Goal: Task Accomplishment & Management: Manage account settings

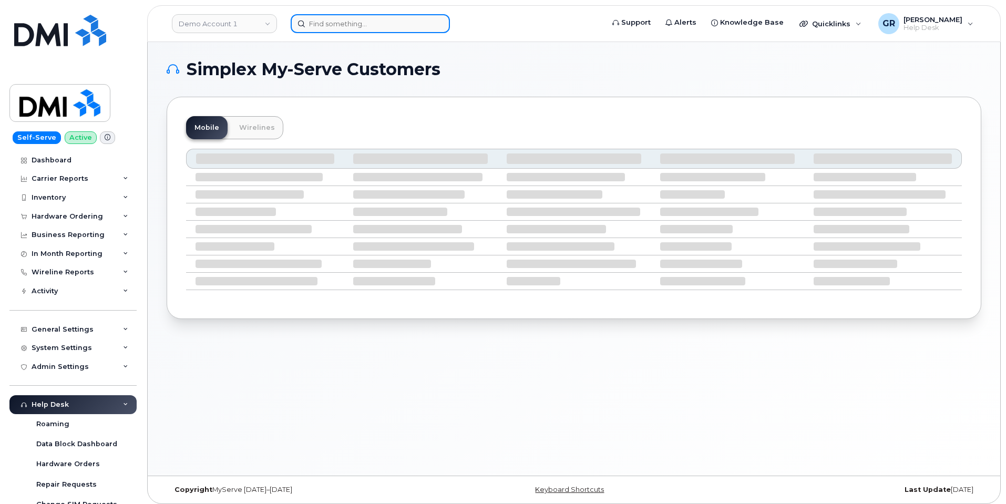
drag, startPoint x: 332, startPoint y: 24, endPoint x: 329, endPoint y: 19, distance: 6.1
click at [332, 24] on input at bounding box center [370, 23] width 159 height 19
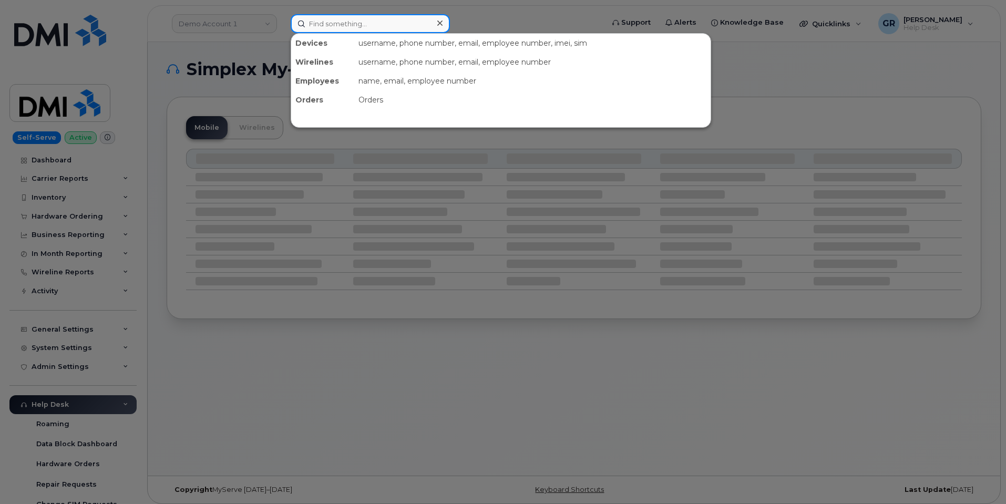
paste input "301760"
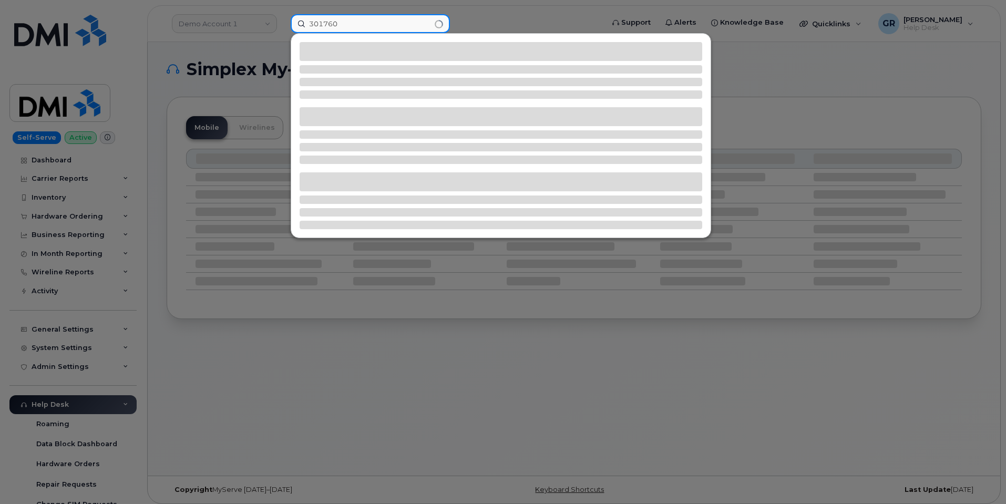
type input "301760"
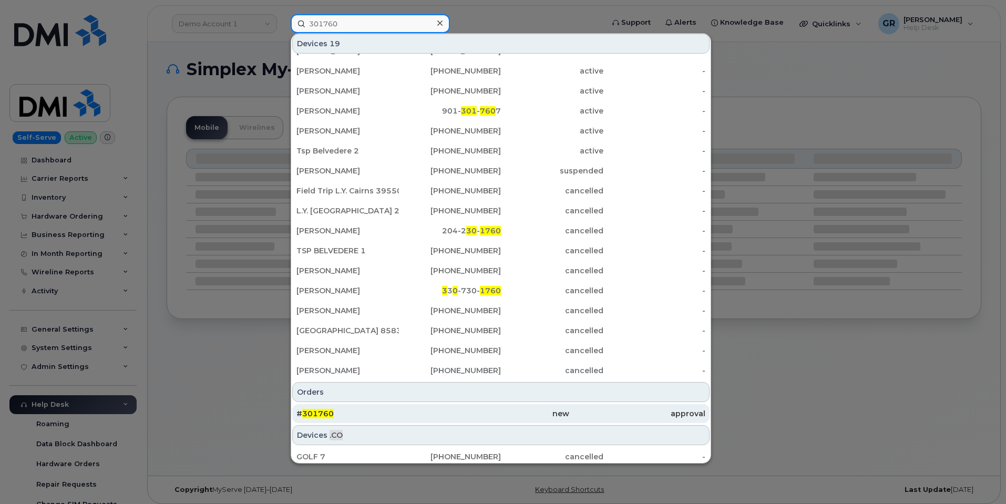
scroll to position [59, 0]
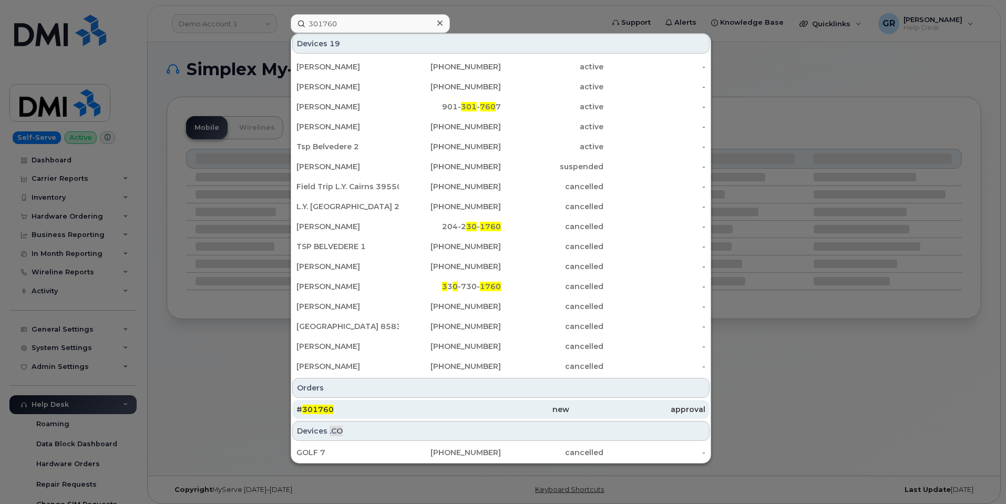
click at [388, 415] on div "# 301760" at bounding box center [365, 409] width 136 height 19
click at [352, 407] on div "# 301760" at bounding box center [365, 409] width 136 height 11
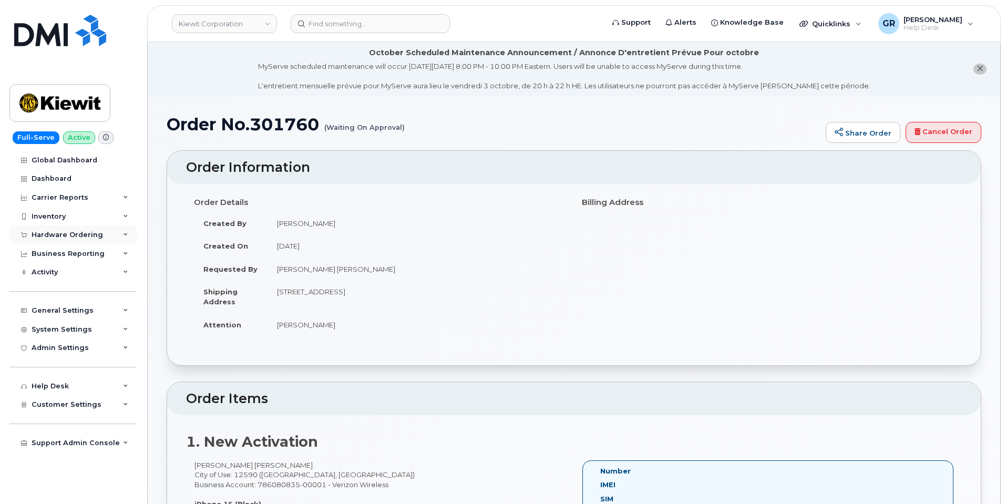
click at [70, 232] on div "Hardware Ordering" at bounding box center [67, 235] width 71 height 8
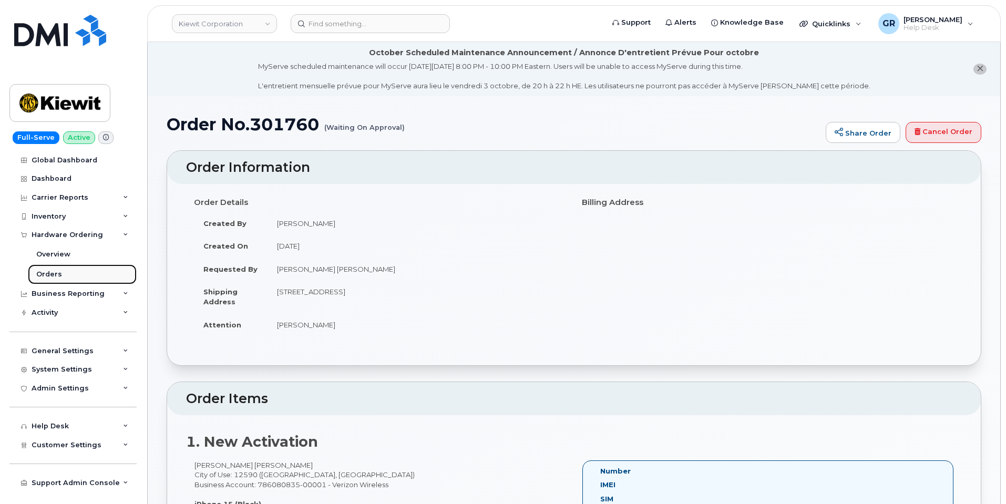
click at [69, 271] on link "Orders" at bounding box center [82, 274] width 109 height 20
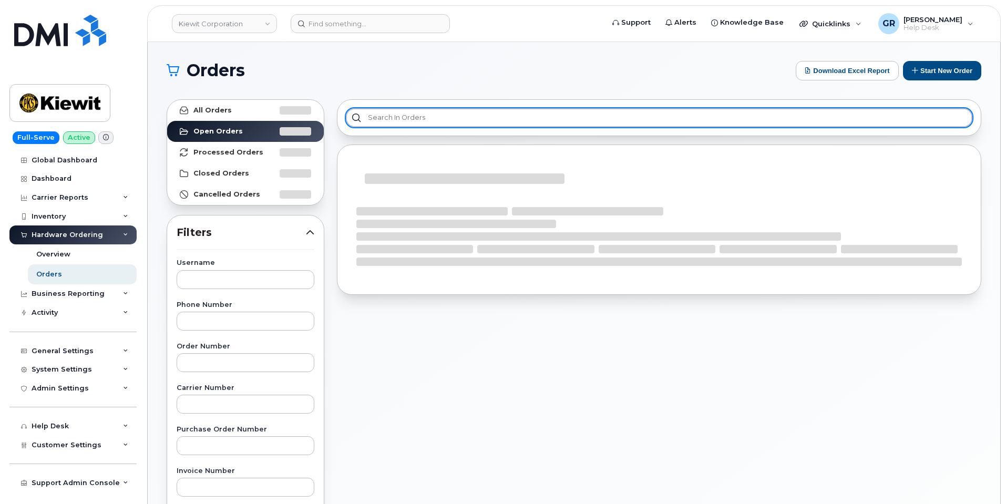
click at [487, 118] on input "text" at bounding box center [659, 117] width 627 height 19
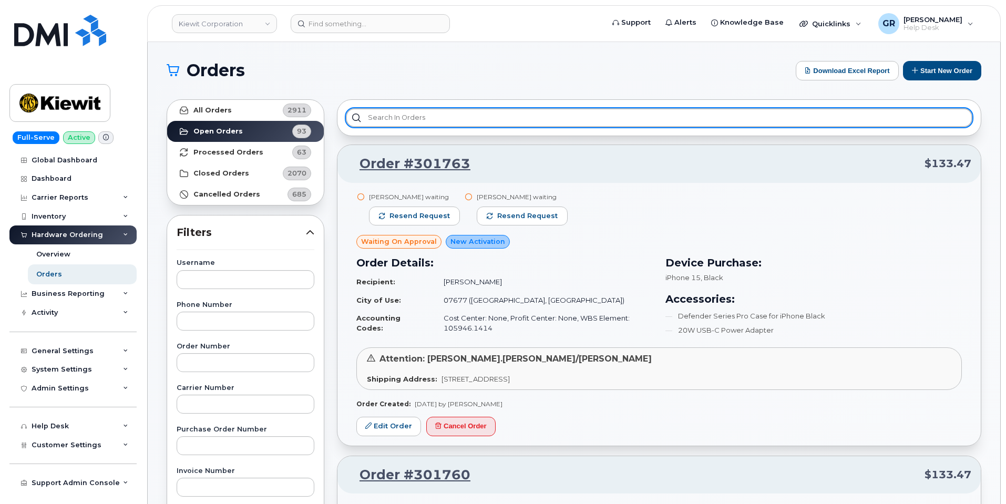
paste input "301760"
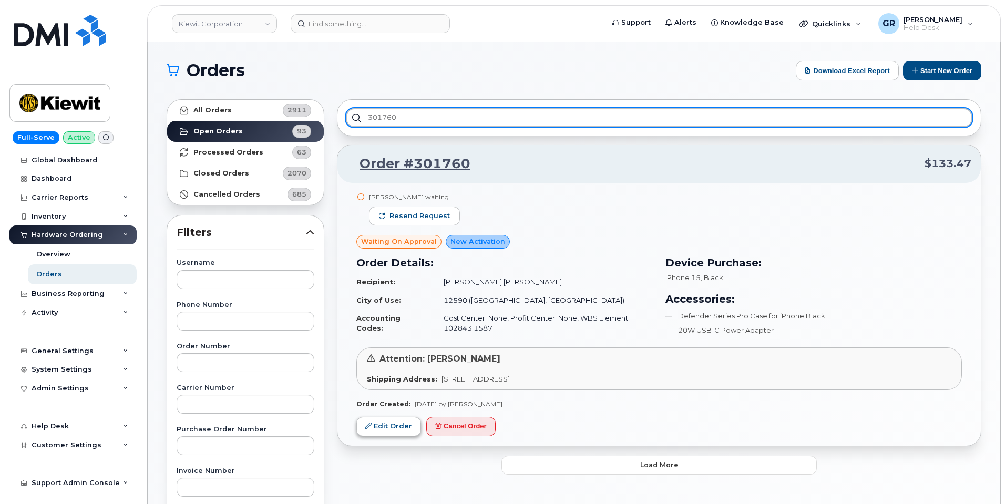
type input "301760"
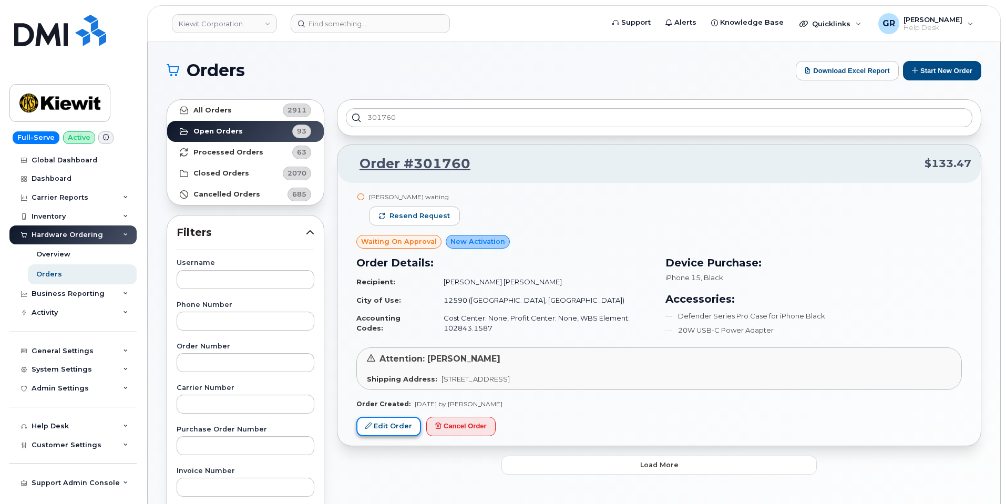
click at [387, 422] on link "Edit Order" at bounding box center [388, 426] width 65 height 19
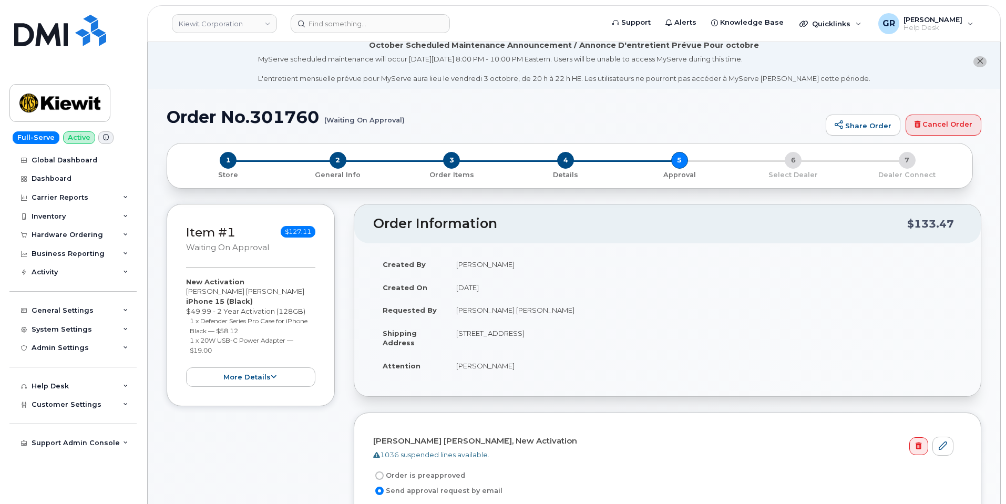
scroll to position [105, 0]
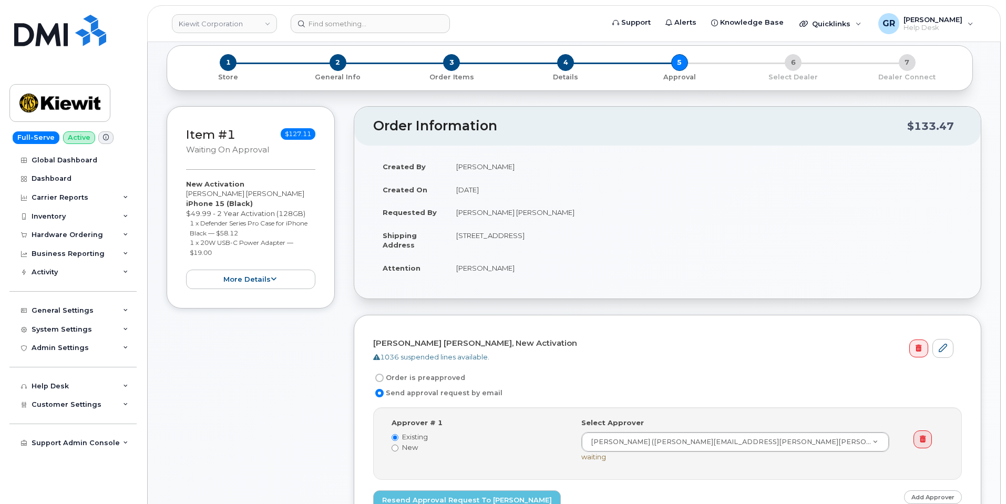
click at [268, 290] on div "Item #1 Waiting On Approval $127.11 New Activation Lesslie Long Leatherwood iPh…" at bounding box center [251, 207] width 168 height 202
click at [268, 280] on button "more details" at bounding box center [250, 279] width 129 height 19
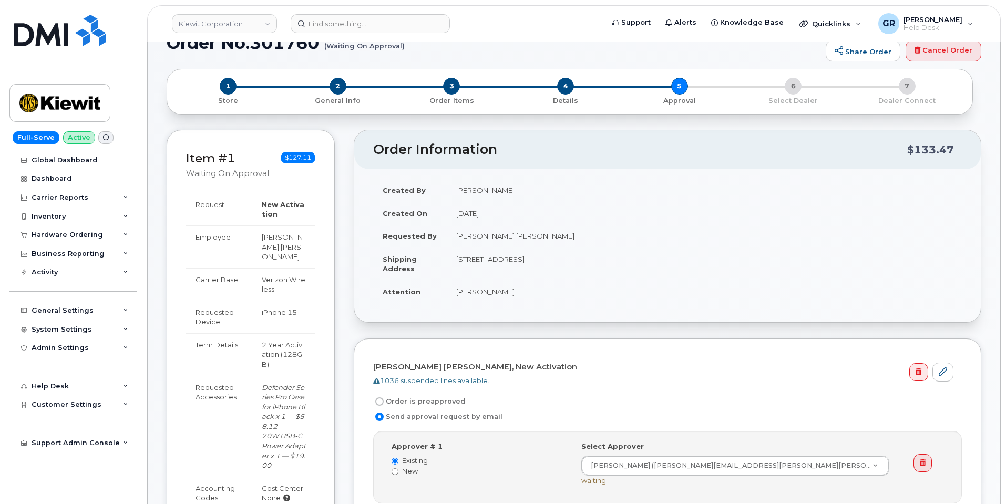
scroll to position [0, 0]
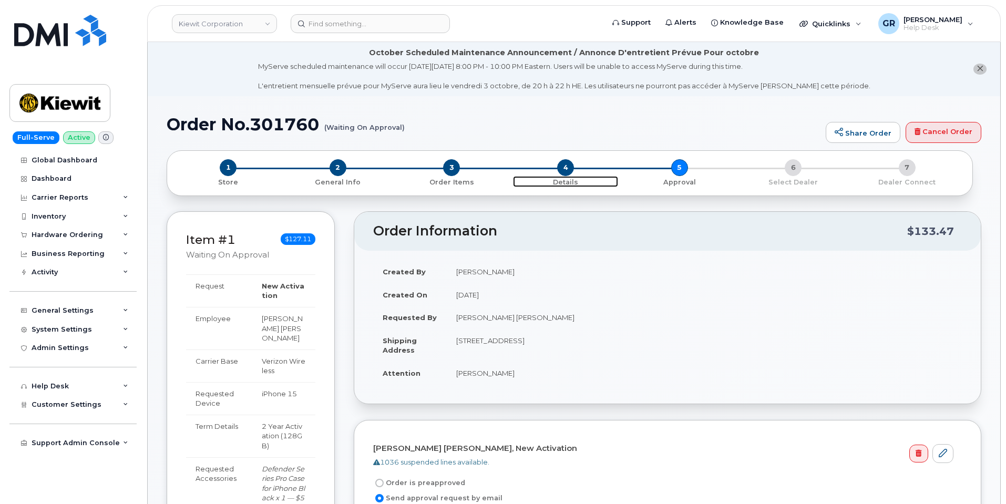
click at [563, 179] on p "Details" at bounding box center [566, 182] width 106 height 9
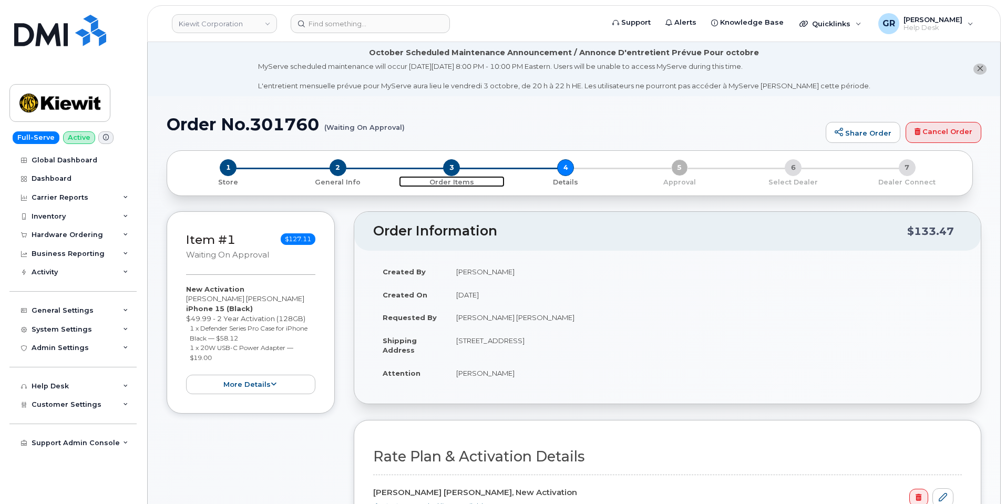
click at [445, 183] on p "Order Items" at bounding box center [452, 182] width 106 height 9
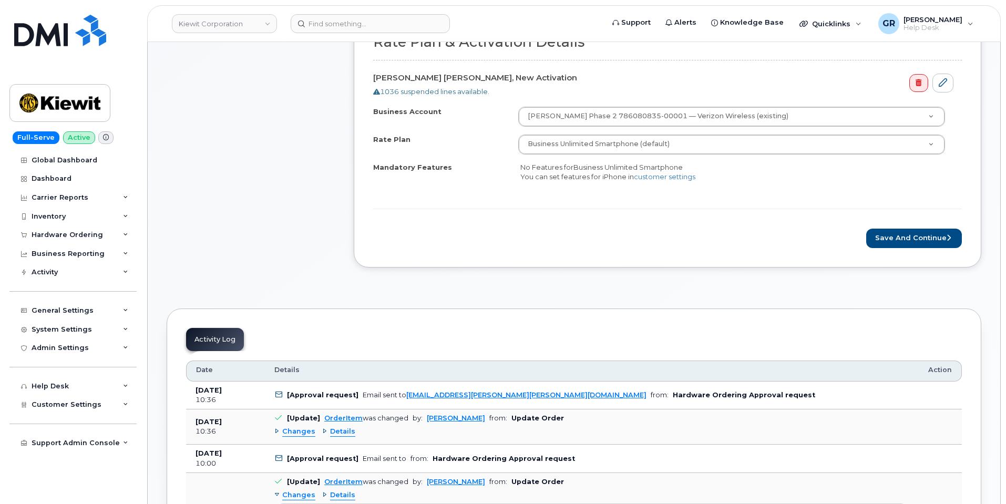
scroll to position [421, 0]
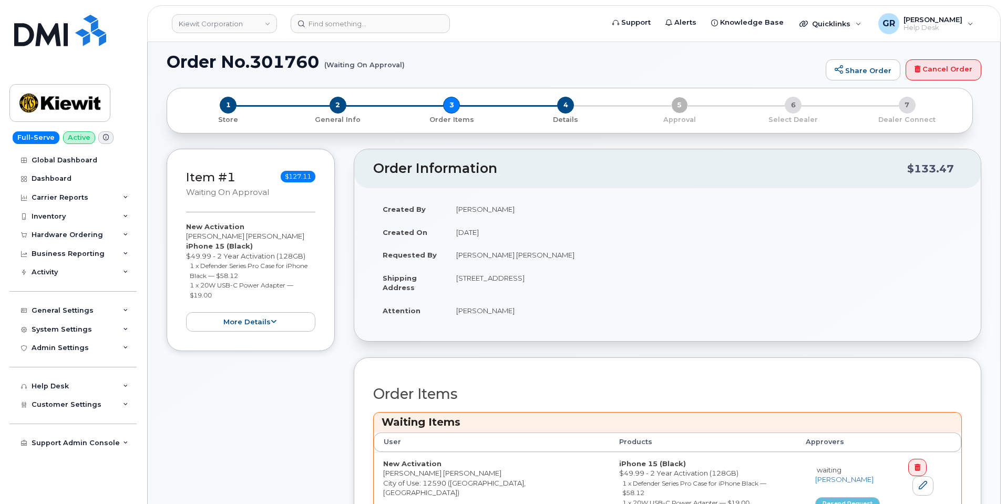
scroll to position [53, 0]
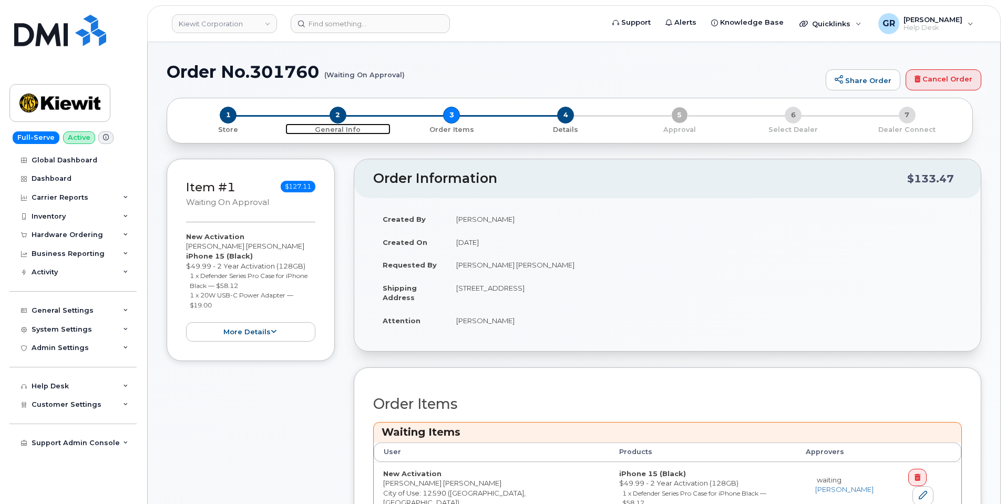
click at [339, 128] on p "General Info" at bounding box center [338, 129] width 106 height 9
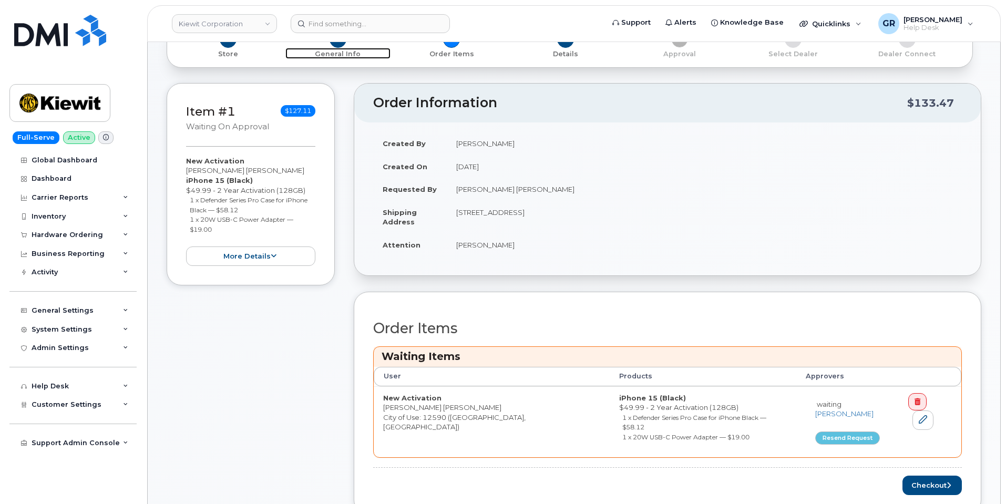
scroll to position [105, 0]
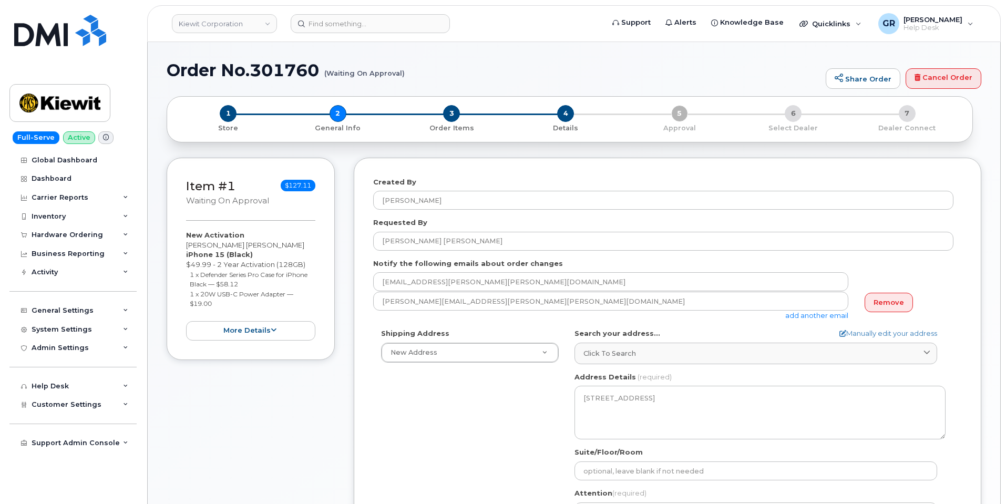
select select
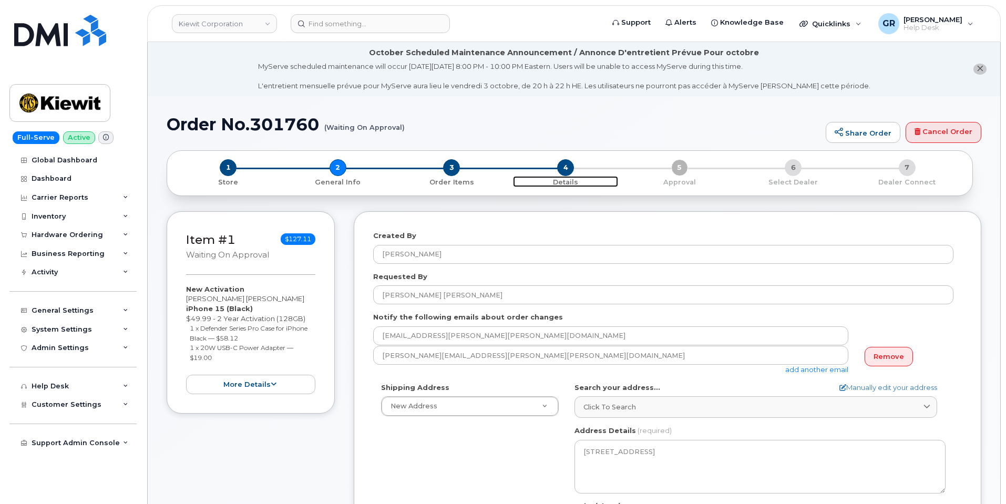
click at [560, 178] on p "Details" at bounding box center [566, 182] width 106 height 9
click at [564, 179] on p "Details" at bounding box center [566, 182] width 106 height 9
click at [567, 183] on p "Details" at bounding box center [566, 182] width 106 height 9
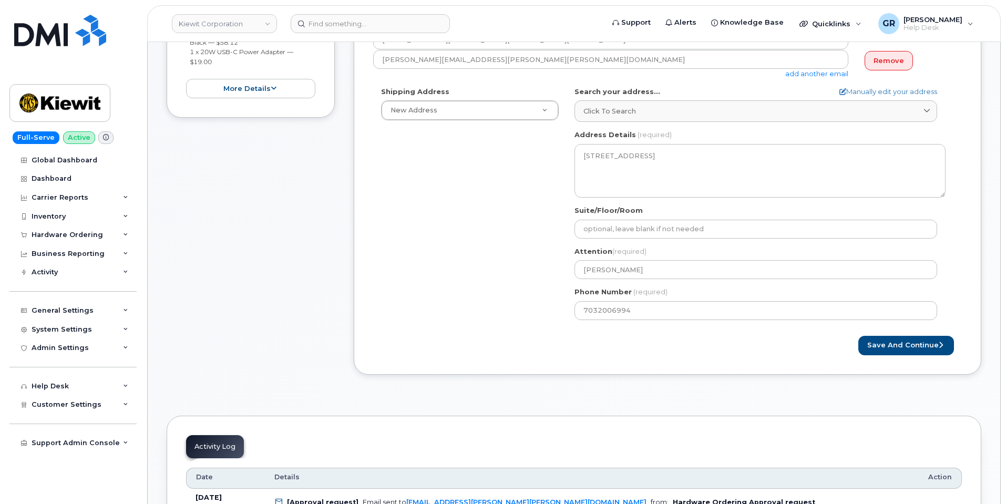
scroll to position [315, 0]
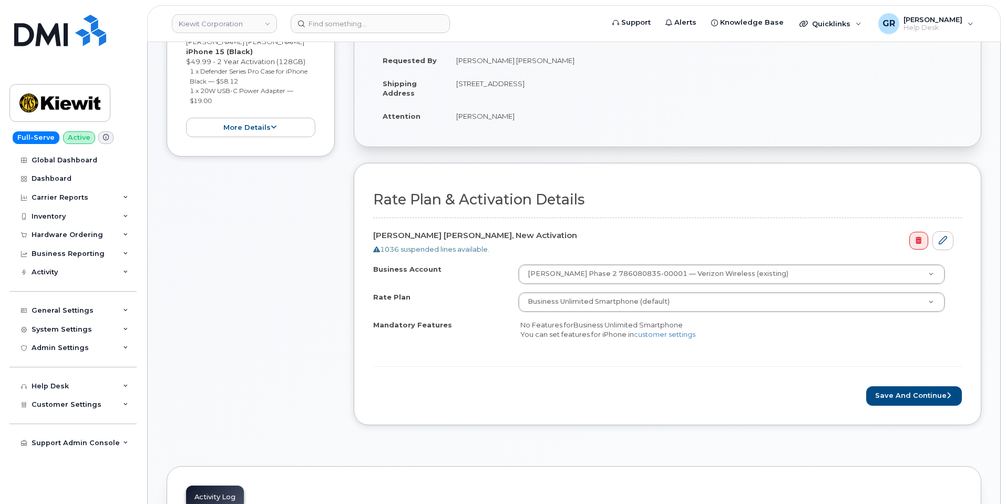
scroll to position [422, 0]
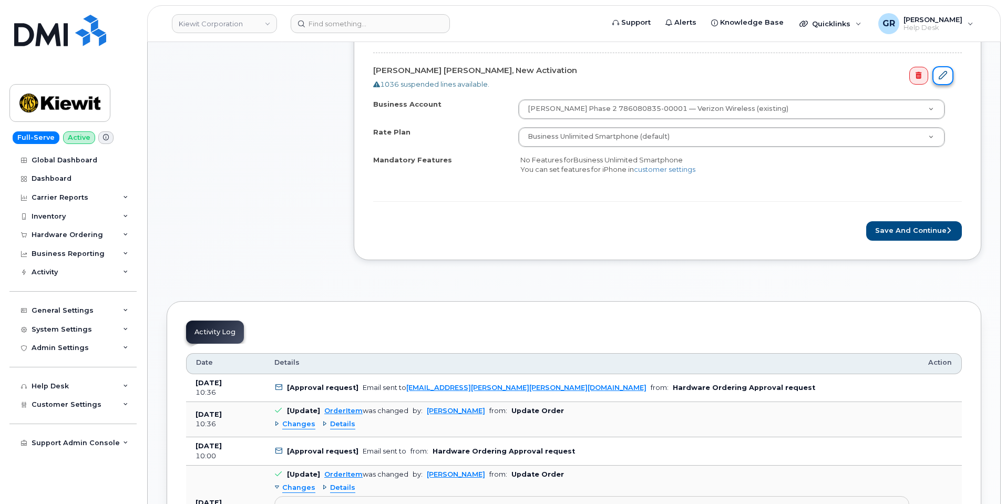
click at [951, 76] on link at bounding box center [943, 75] width 21 height 19
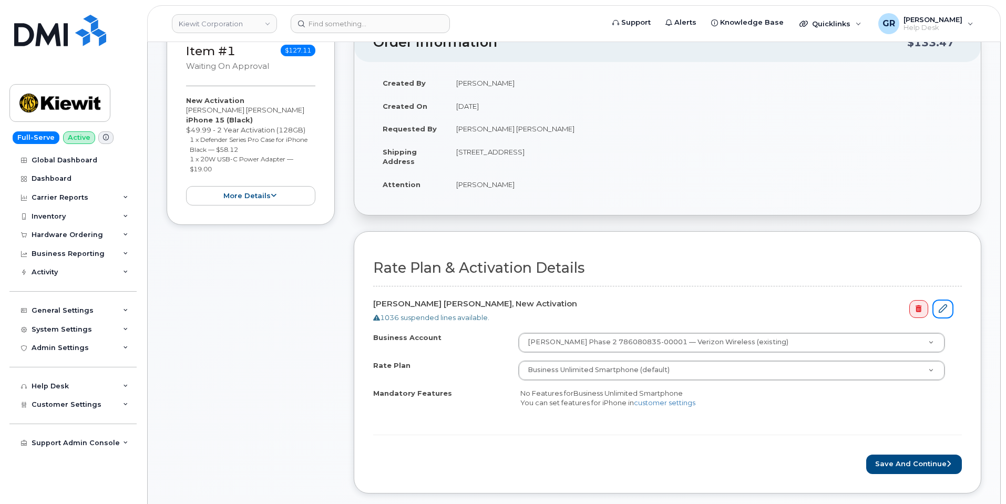
scroll to position [212, 0]
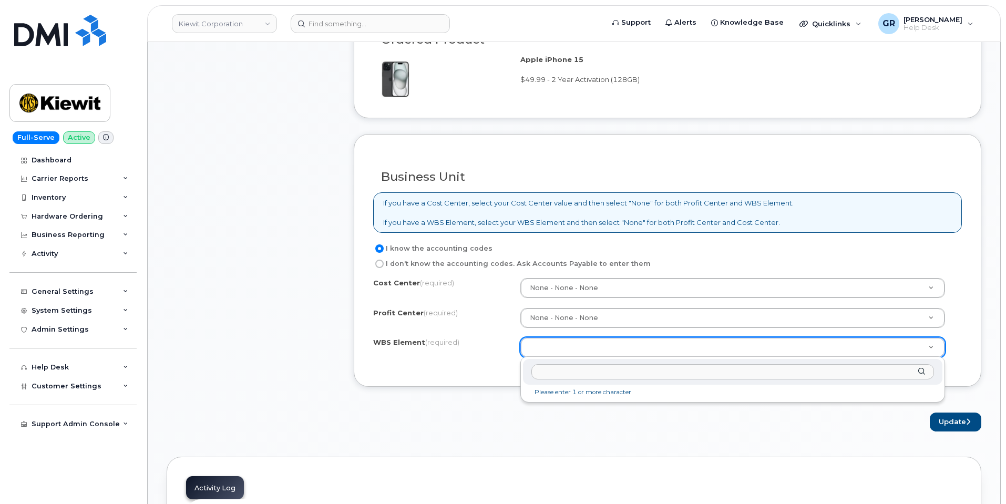
scroll to position [737, 0]
type input "102843.3978"
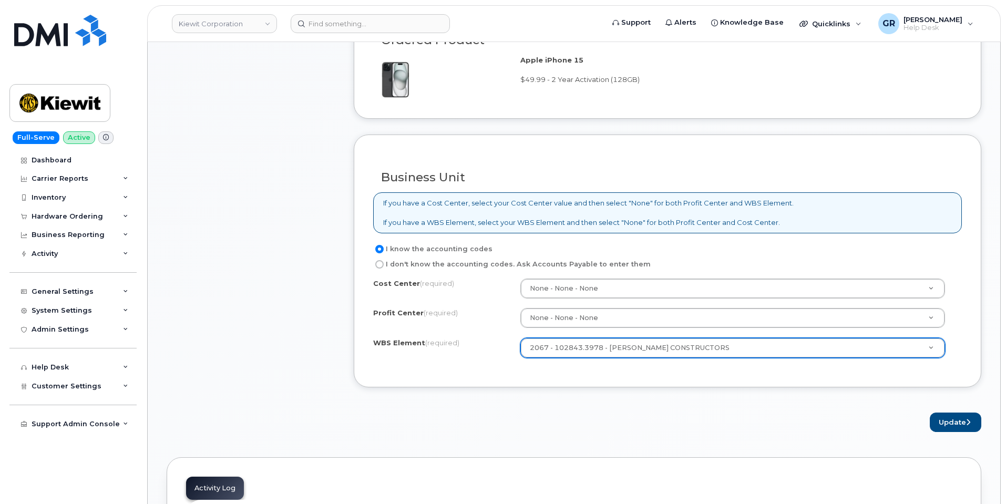
scroll to position [842, 0]
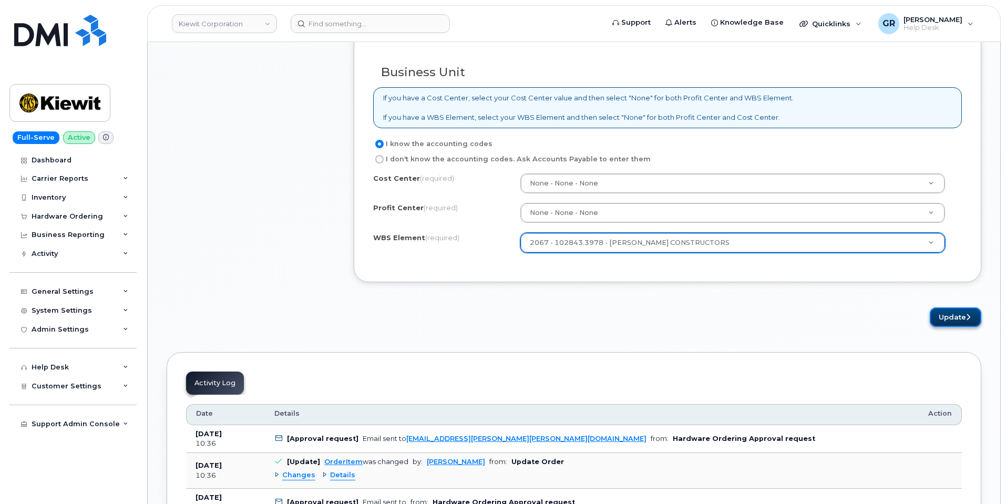
click at [943, 311] on button "Update" at bounding box center [956, 317] width 52 height 19
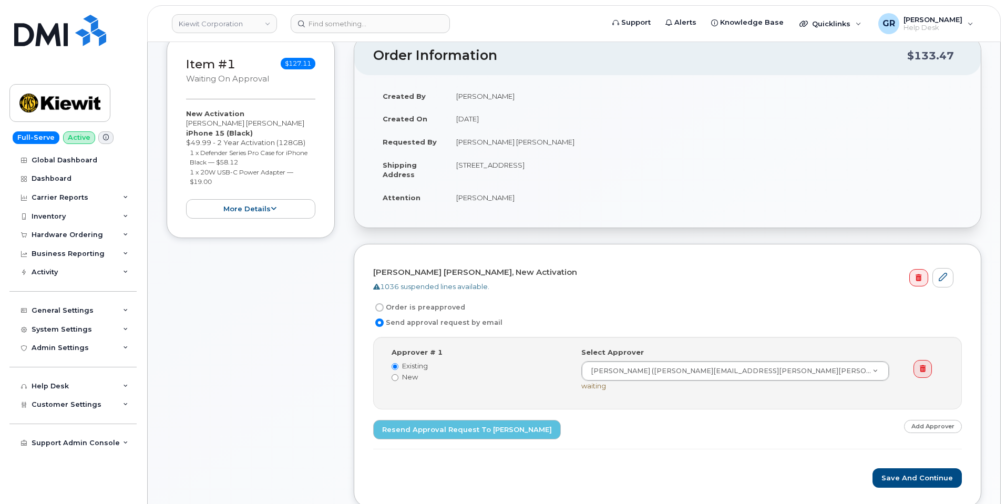
scroll to position [368, 0]
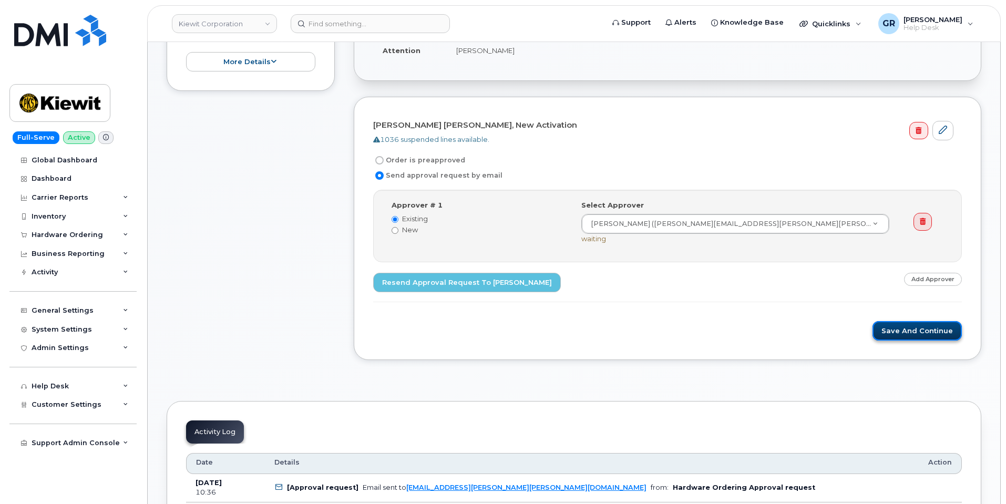
click at [920, 329] on button "Save and Continue" at bounding box center [917, 330] width 89 height 19
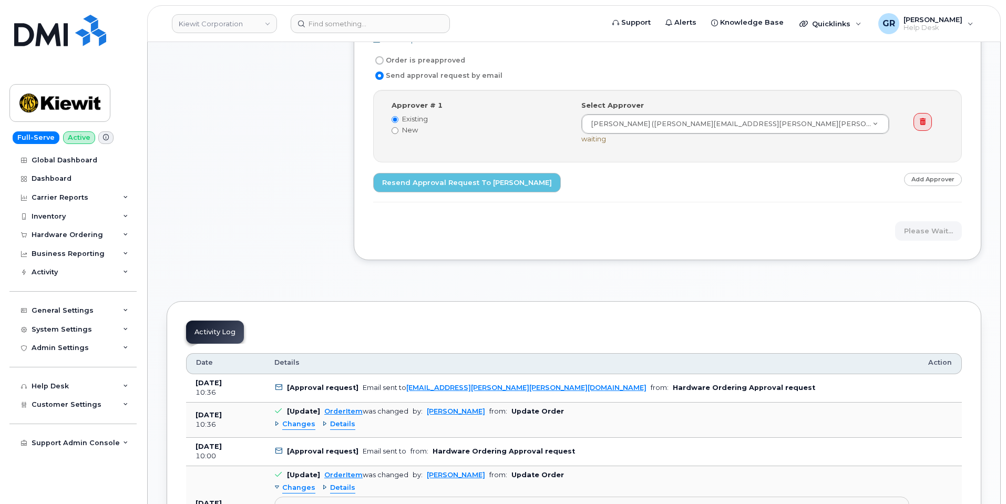
scroll to position [473, 0]
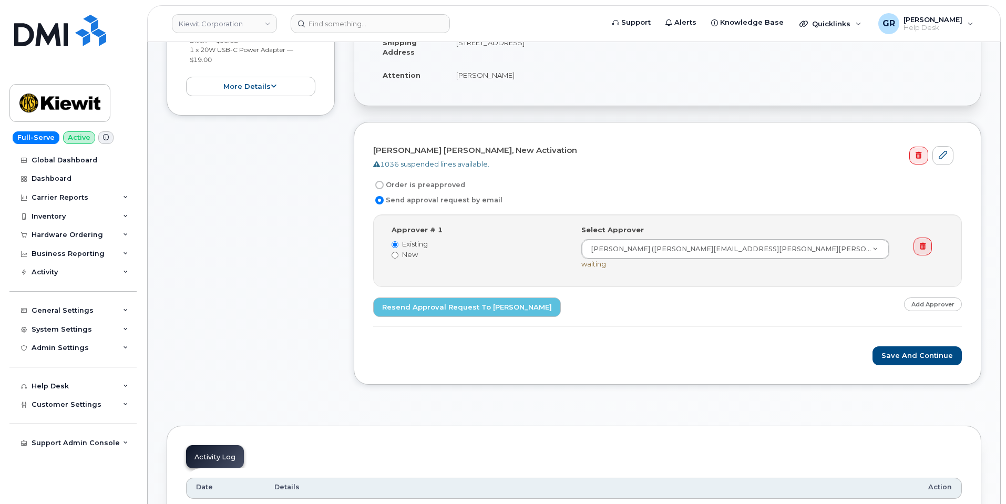
scroll to position [105, 0]
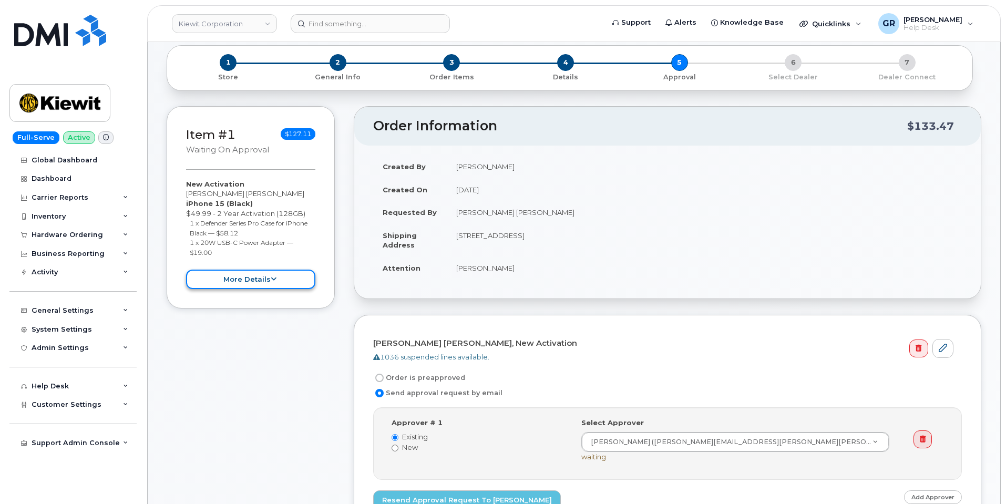
click at [244, 280] on button "more details" at bounding box center [250, 279] width 129 height 19
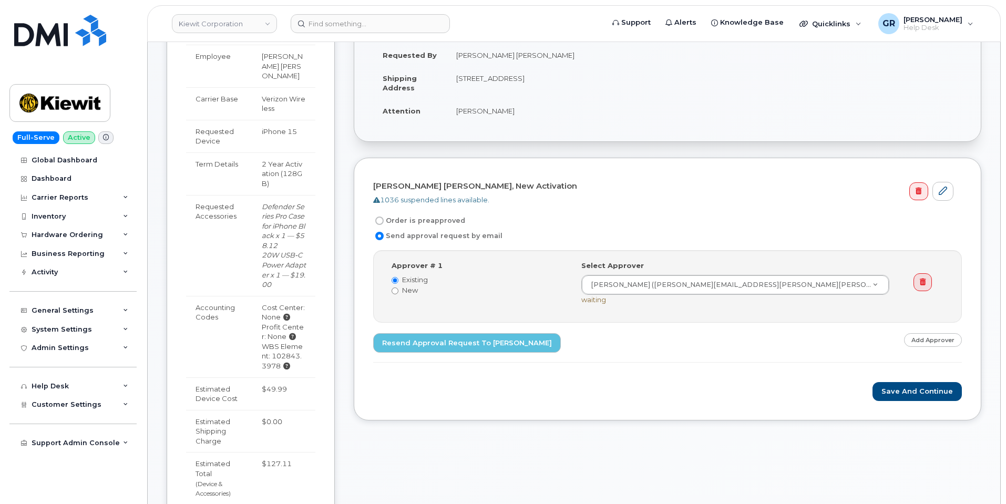
scroll to position [263, 0]
click at [900, 392] on button "Save and Continue" at bounding box center [917, 391] width 89 height 19
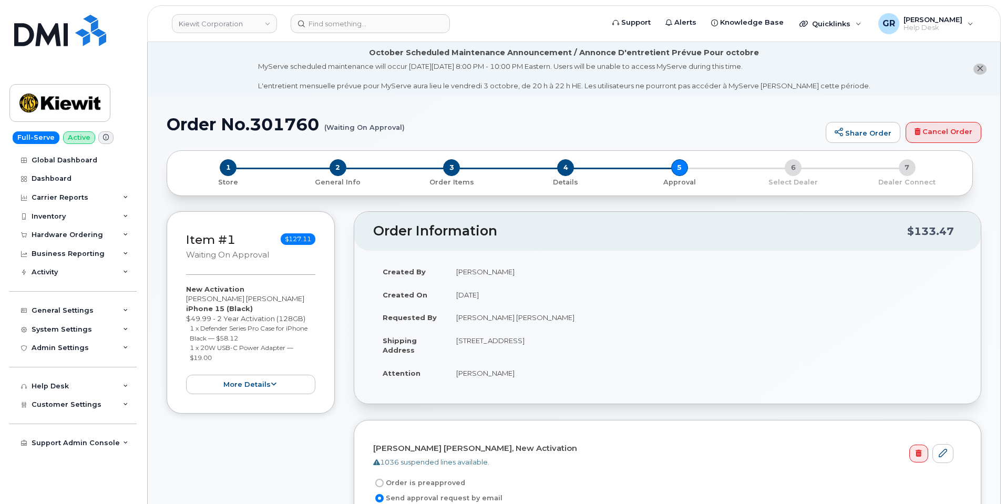
click at [389, 125] on small "(Waiting On Approval)" at bounding box center [364, 123] width 80 height 16
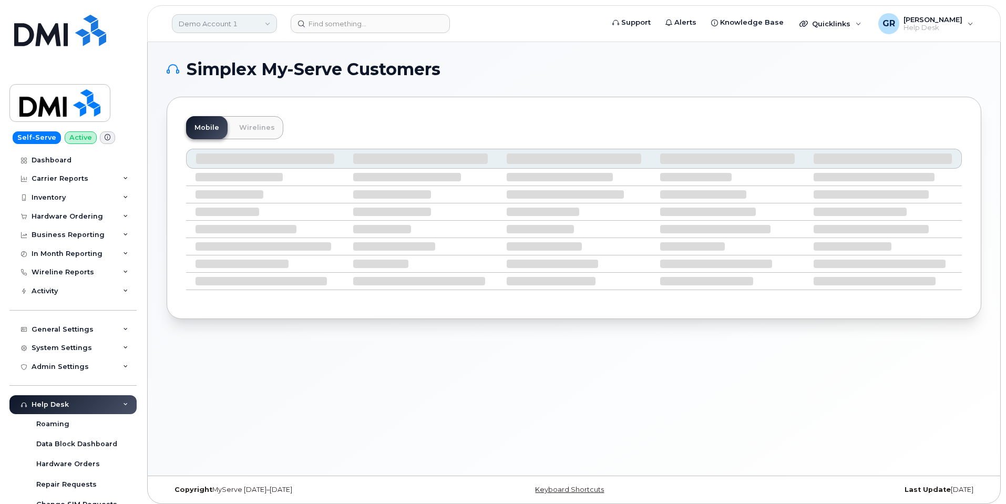
click at [241, 19] on link "Demo Account 1" at bounding box center [224, 23] width 105 height 19
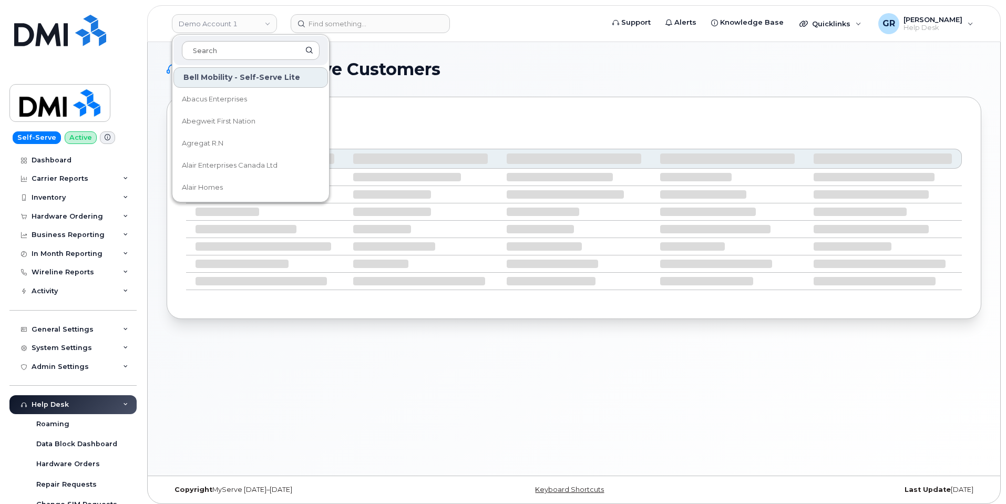
click at [223, 60] on div at bounding box center [250, 50] width 155 height 29
click at [224, 52] on input at bounding box center [251, 50] width 138 height 19
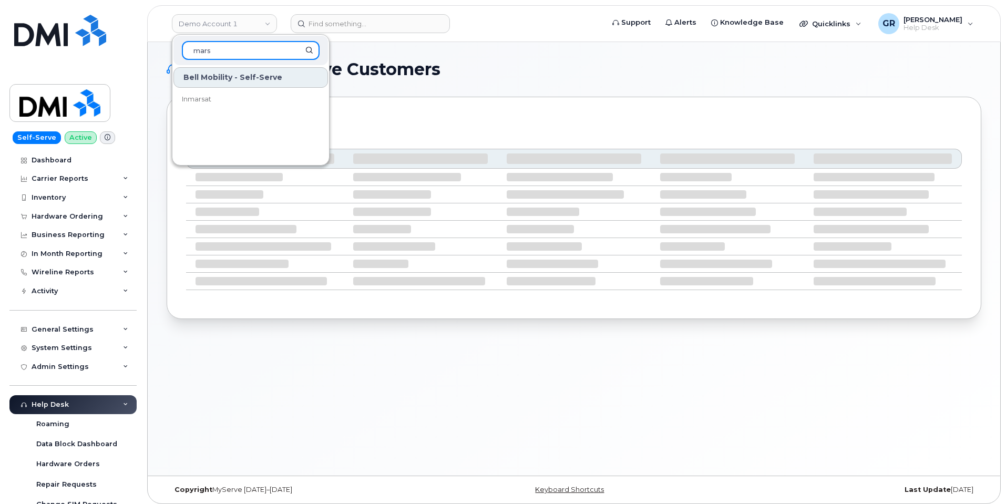
type input "mars"
click at [225, 129] on div "Bell Mobility - Self-Serve Inmarsat" at bounding box center [250, 113] width 157 height 95
click at [404, 124] on div "Mobile Wirelines" at bounding box center [574, 127] width 776 height 23
